Goal: Entertainment & Leisure: Consume media (video, audio)

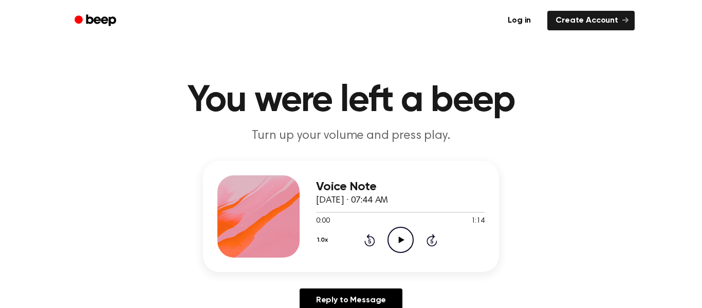
click at [414, 235] on div "1.0x Rewind 5 seconds Play Audio Skip 5 seconds" at bounding box center [400, 239] width 168 height 26
click at [396, 247] on icon "Play Audio" at bounding box center [400, 239] width 26 height 26
click at [406, 239] on icon "Pause Audio" at bounding box center [400, 239] width 26 height 26
click at [406, 239] on icon "Play Audio" at bounding box center [400, 239] width 26 height 26
click at [393, 239] on icon "Play Audio" at bounding box center [400, 239] width 26 height 26
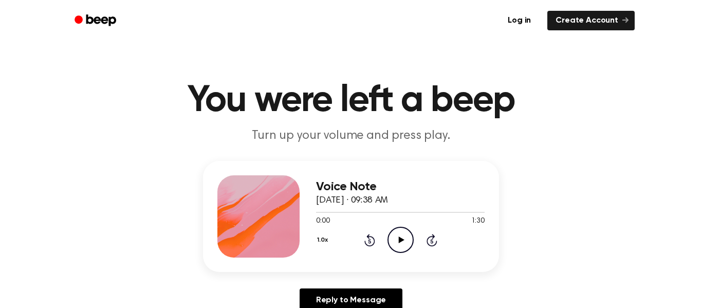
click at [391, 238] on icon "Play Audio" at bounding box center [400, 239] width 26 height 26
click at [391, 238] on icon "Pause Audio" at bounding box center [400, 239] width 26 height 26
click at [391, 238] on icon "Play Audio" at bounding box center [400, 239] width 26 height 26
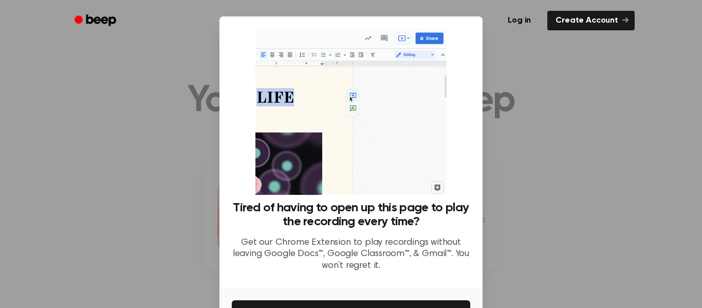
click at [590, 86] on div at bounding box center [351, 154] width 702 height 308
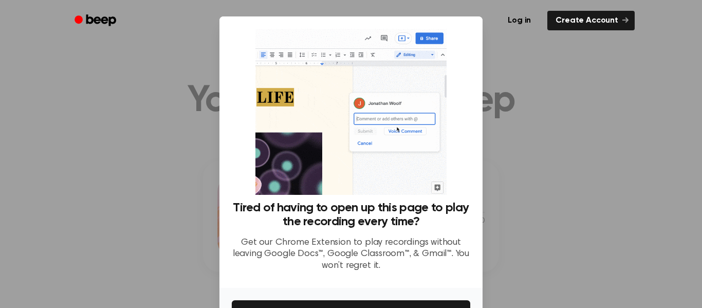
click at [590, 86] on div at bounding box center [351, 154] width 702 height 308
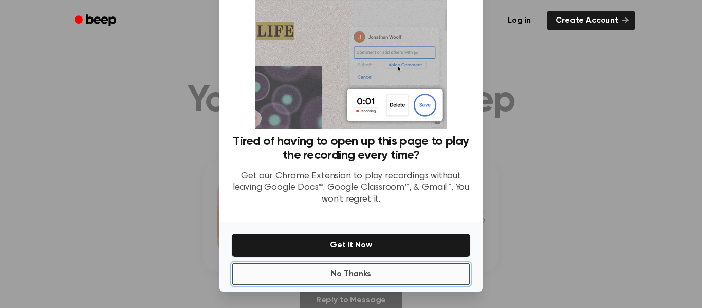
click at [354, 273] on button "No Thanks" at bounding box center [351, 273] width 238 height 23
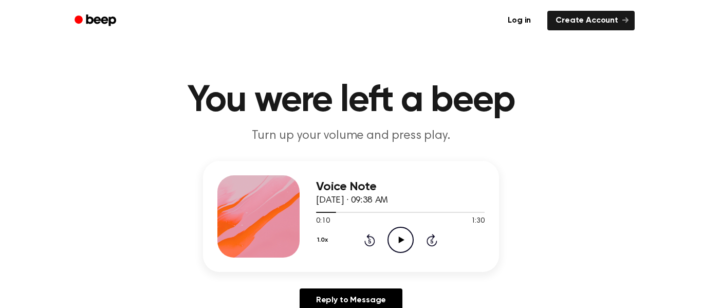
click at [404, 242] on icon "Play Audio" at bounding box center [400, 239] width 26 height 26
click at [401, 231] on icon "Play Audio" at bounding box center [400, 239] width 26 height 26
